Goal: Register for event/course

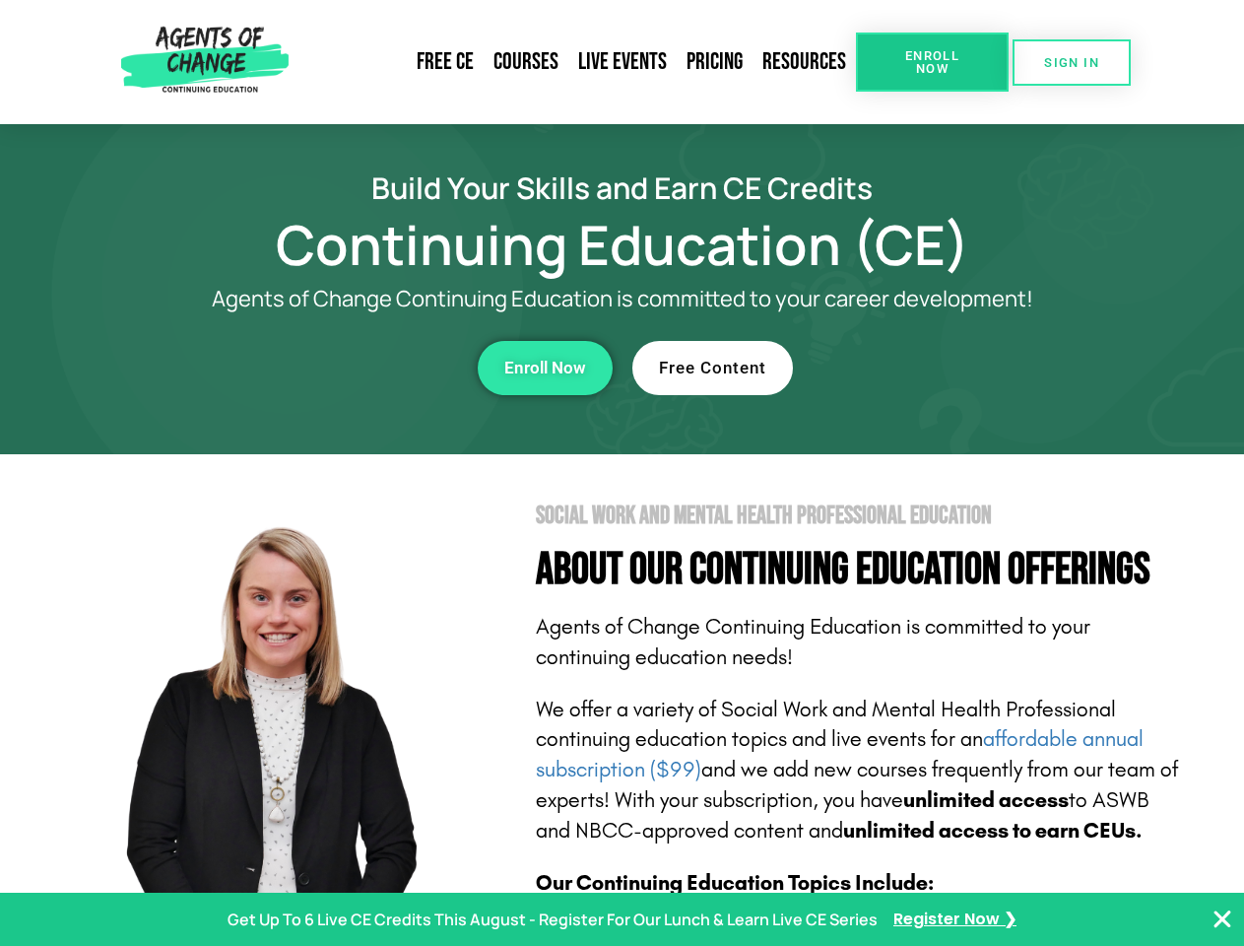
click at [622, 473] on section "Social Work and Mental Health Professional Education About Our Continuing Educa…" at bounding box center [622, 868] width 1244 height 828
click at [932, 62] on span "Enroll Now" at bounding box center [933, 62] width 90 height 26
click at [1072, 62] on span "SIGN IN" at bounding box center [1071, 62] width 55 height 13
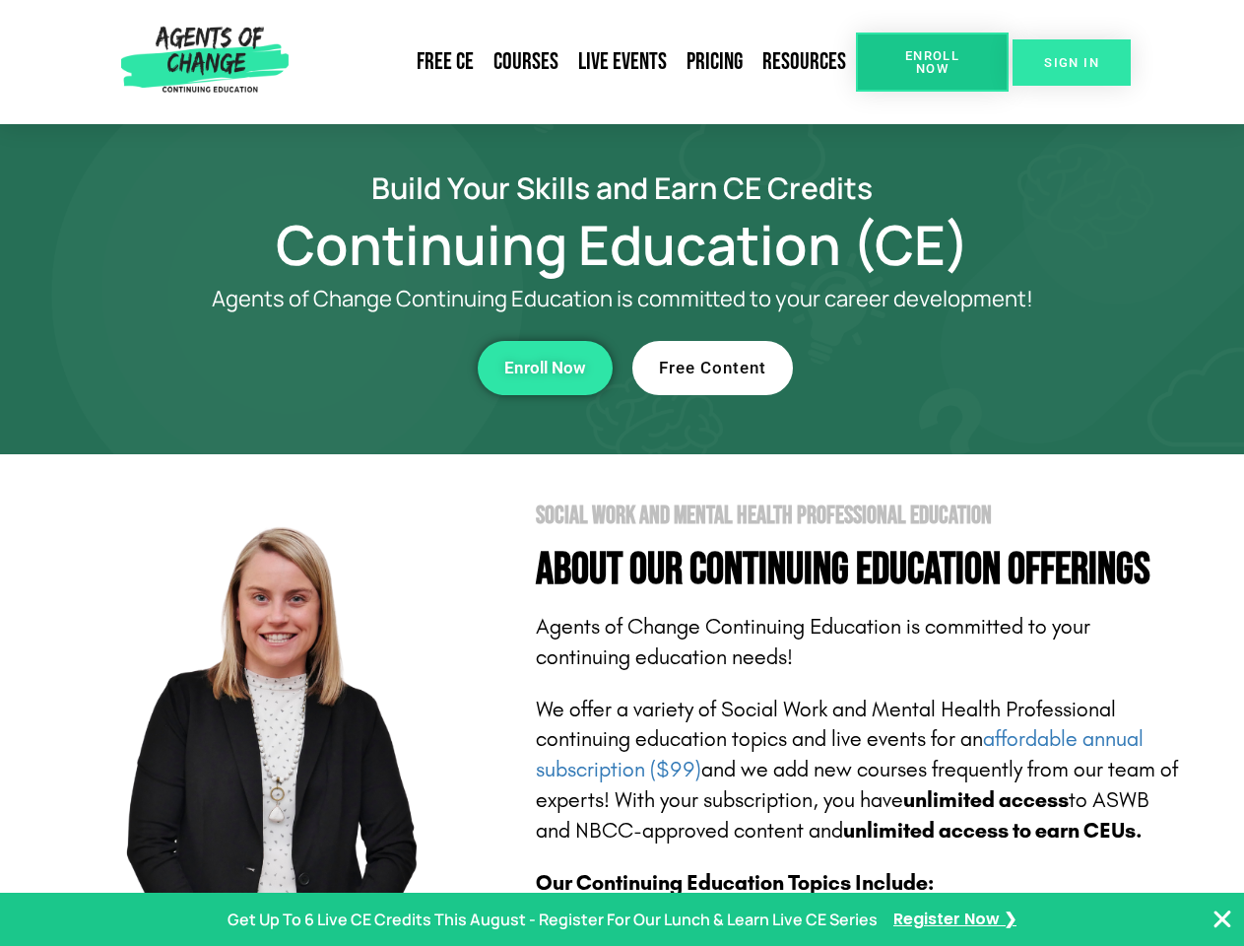
click at [342, 367] on div "Enroll Now" at bounding box center [342, 368] width 542 height 54
click at [545, 367] on span "Enroll Now" at bounding box center [545, 368] width 82 height 17
click at [903, 367] on div "Free Content" at bounding box center [904, 368] width 542 height 54
